Goal: Information Seeking & Learning: Find specific fact

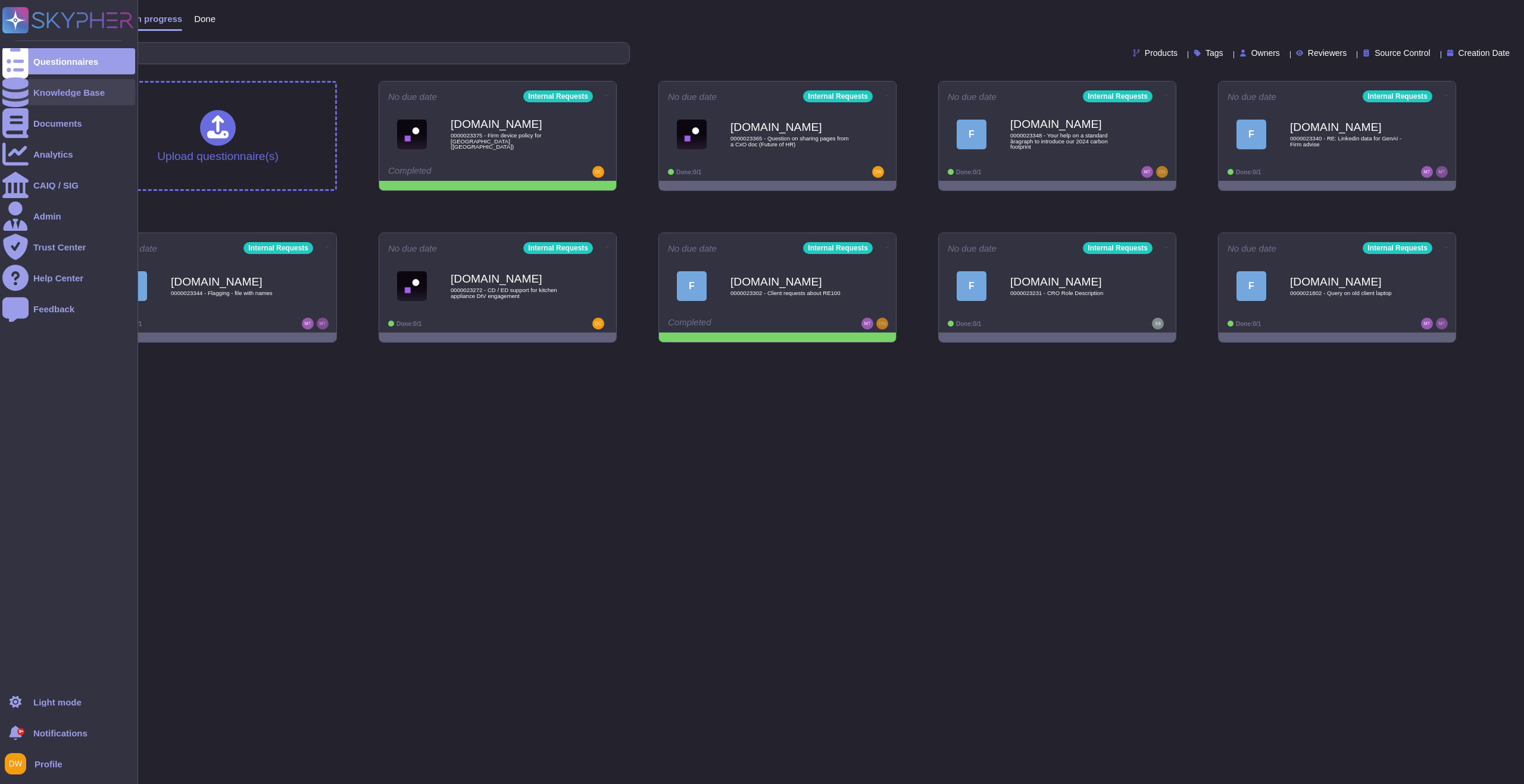
click at [68, 91] on div "Knowledge Base" at bounding box center [69, 92] width 71 height 9
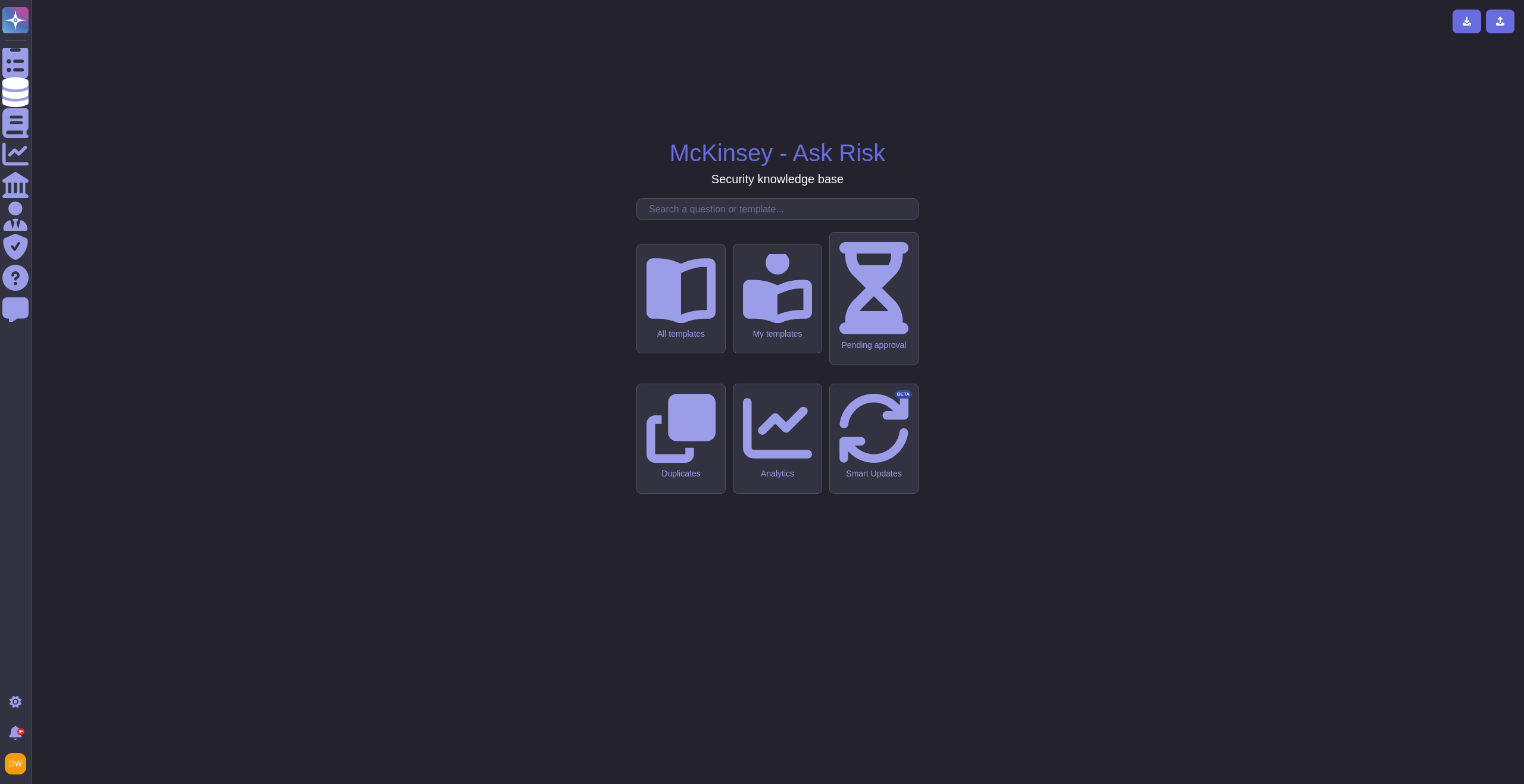
click at [679, 219] on input "text" at bounding box center [780, 209] width 275 height 21
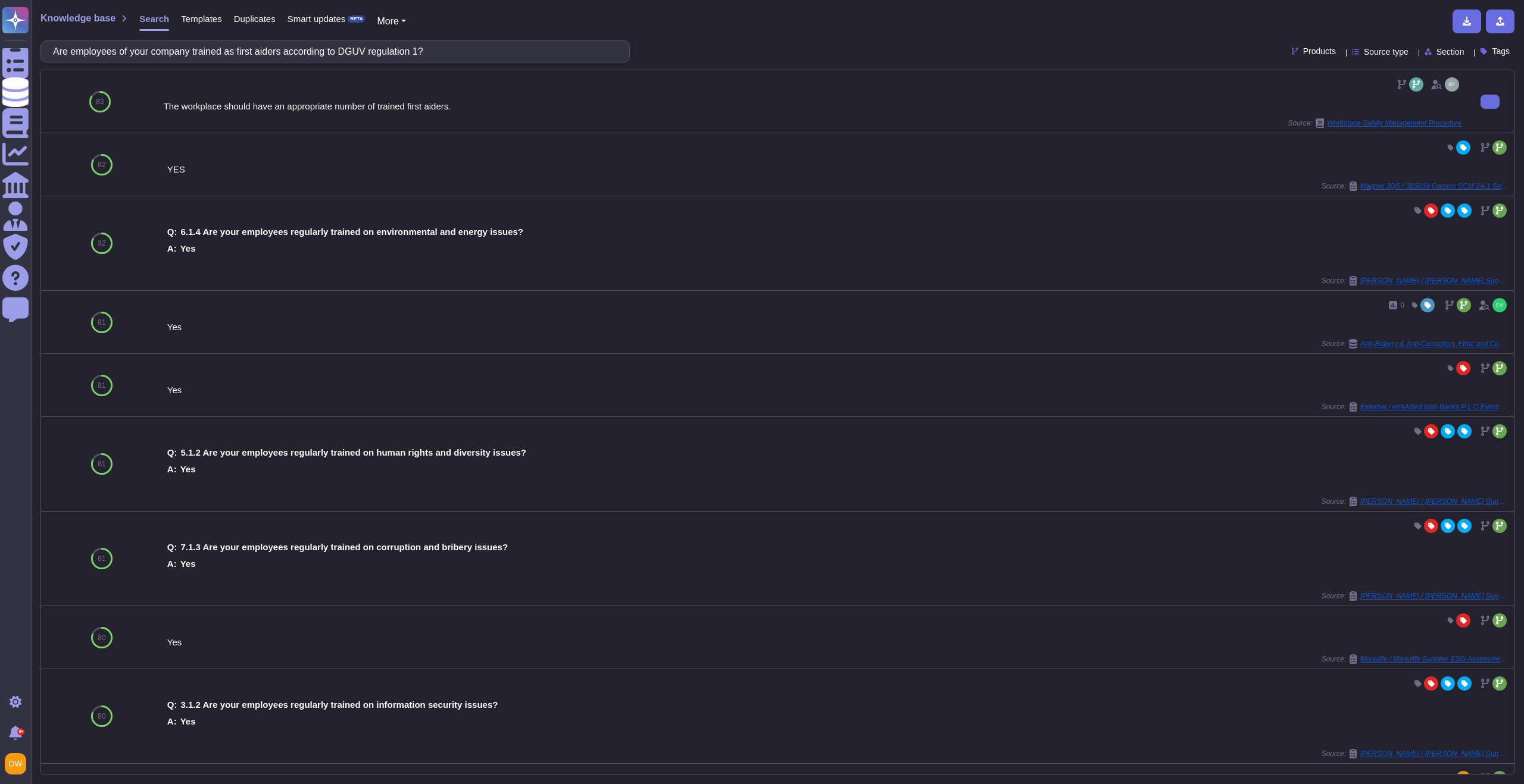
click at [355, 95] on div "The workplace should have an appropriate number of trained first aiders. Source…" at bounding box center [812, 102] width 1298 height 53
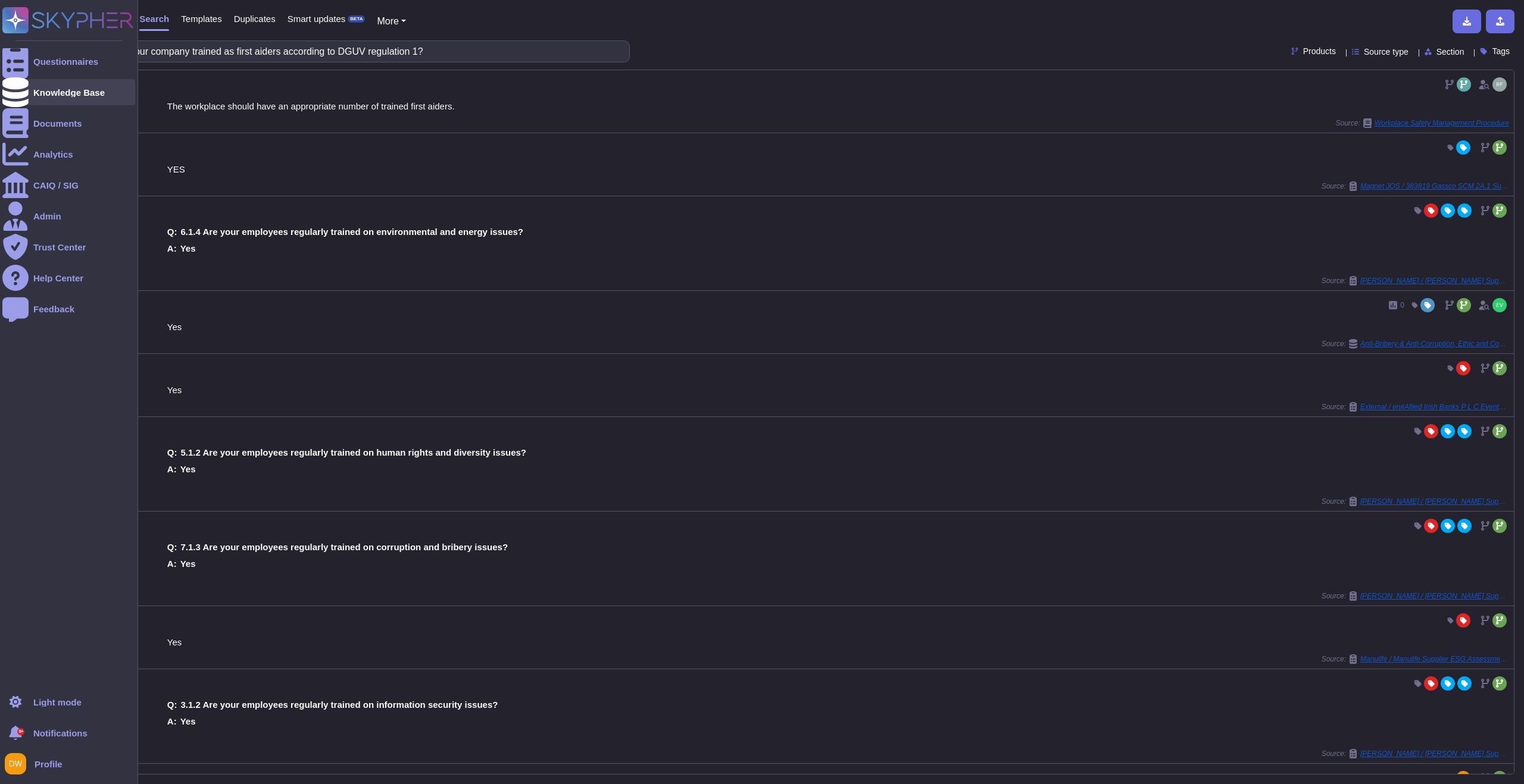
click at [58, 94] on div "Knowledge Base" at bounding box center [69, 92] width 71 height 9
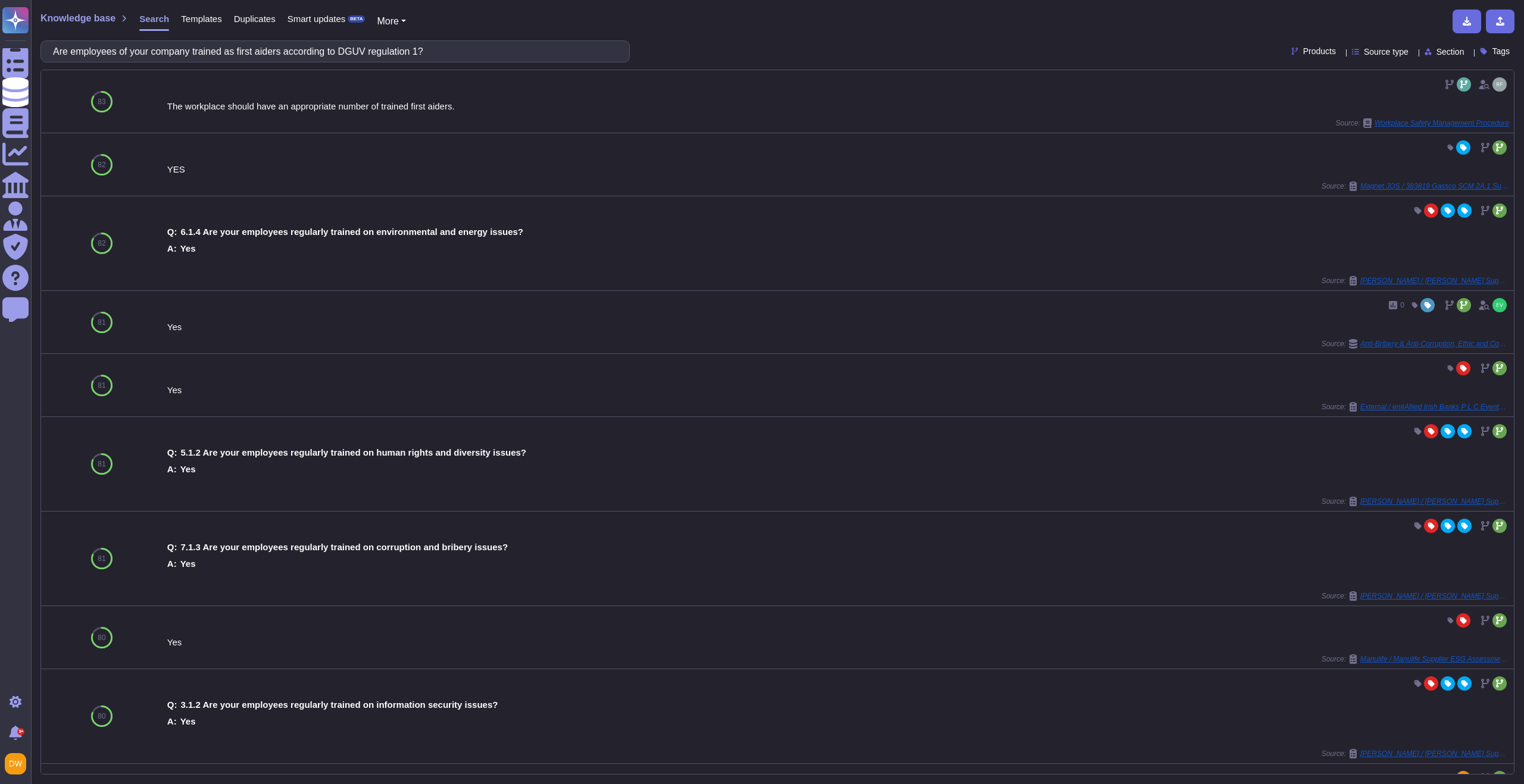
click at [193, 64] on div "Knowledge base Search Templates Duplicates Smart updates BETA More Are employee…" at bounding box center [778, 392] width 1493 height 784
click at [197, 58] on input "Are employees of your company trained as first aiders according to DGUV regulat…" at bounding box center [332, 51] width 570 height 21
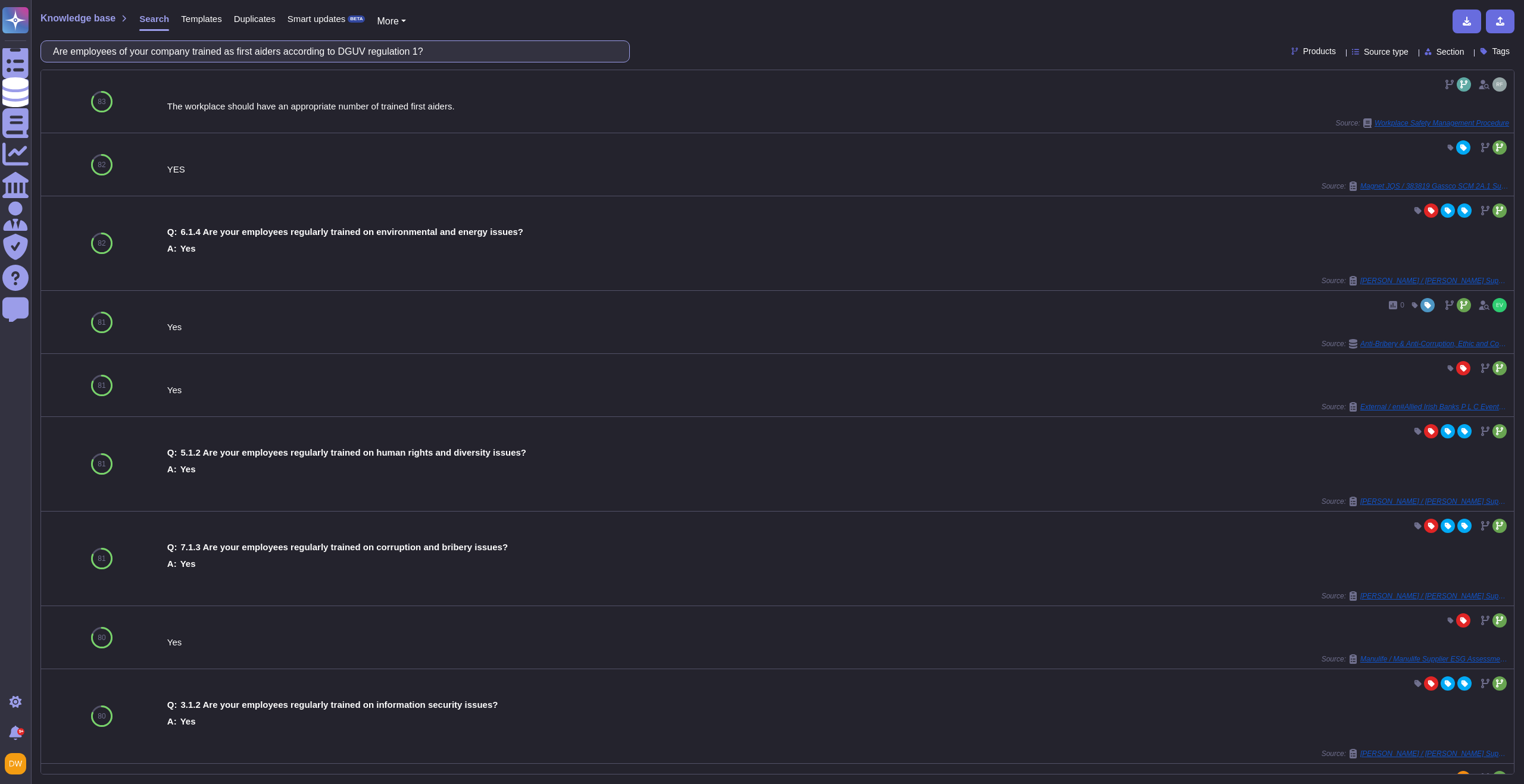
paste input "safety officers"
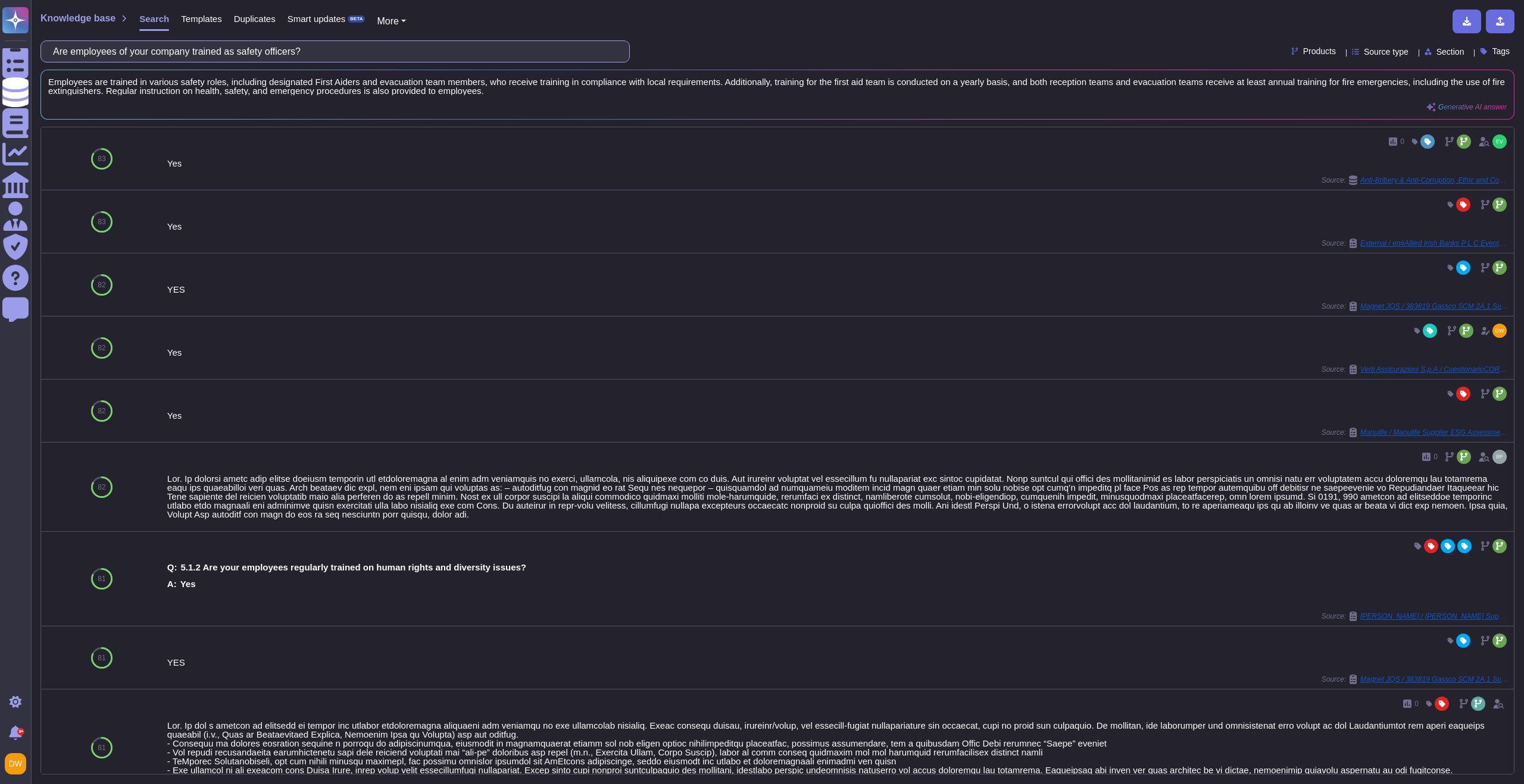
click at [249, 61] on input "Are employees of your company trained as safety officers?" at bounding box center [332, 51] width 570 height 21
click at [250, 60] on input "Are employees of your company trained as safety officers?" at bounding box center [332, 51] width 570 height 21
paste input "What is your Turnover in Defence and Security (in %)in the past Fiscal Year"
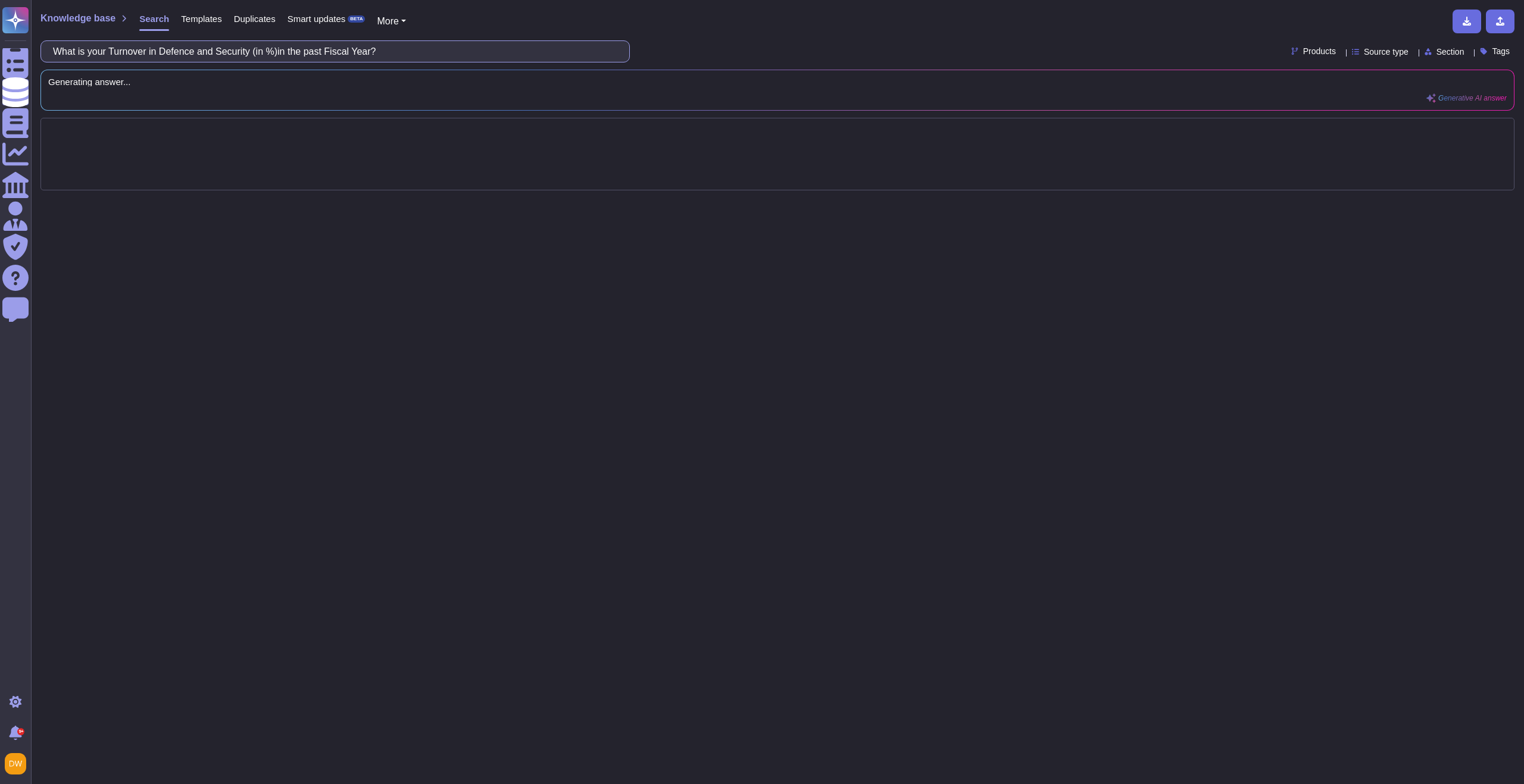
type input "What is your Turnover in Defence and Security (in %)in the past Fiscal Year?"
